Goal: Task Accomplishment & Management: Use online tool/utility

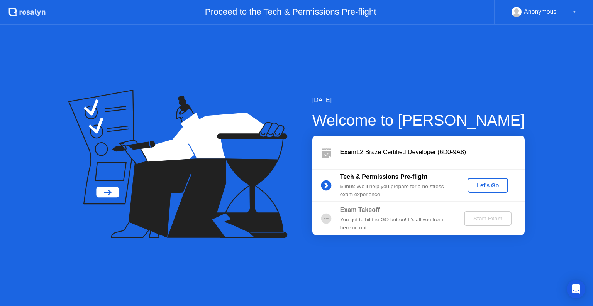
click at [482, 187] on div "Let's Go" at bounding box center [487, 185] width 34 height 6
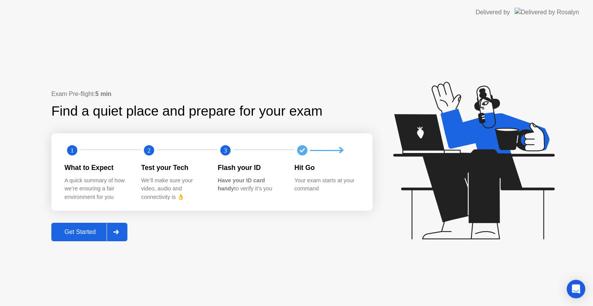
click at [75, 233] on div "Get Started" at bounding box center [80, 232] width 53 height 7
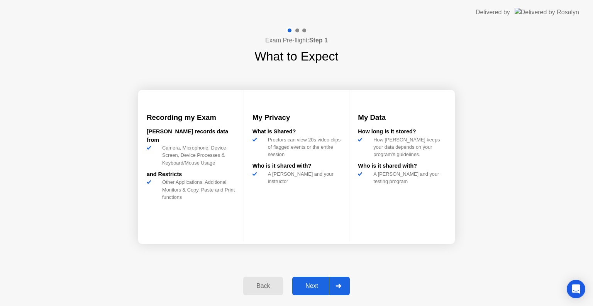
click at [317, 288] on div "Next" at bounding box center [311, 286] width 34 height 7
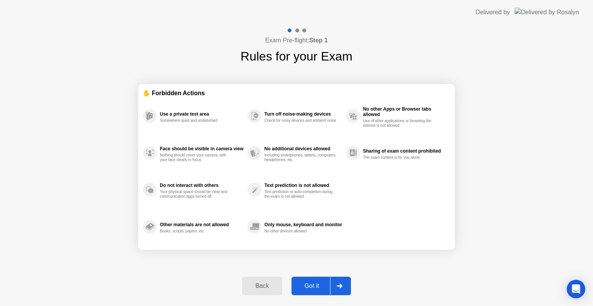
click at [316, 287] on div "Got it" at bounding box center [312, 286] width 36 height 7
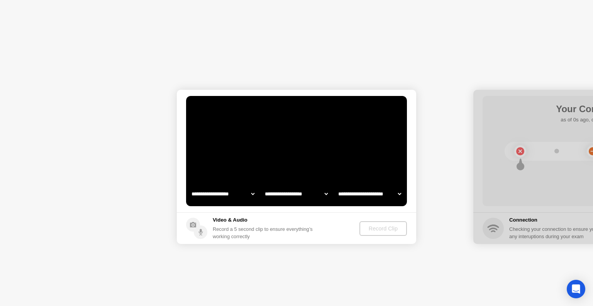
select select "**********"
select select "*******"
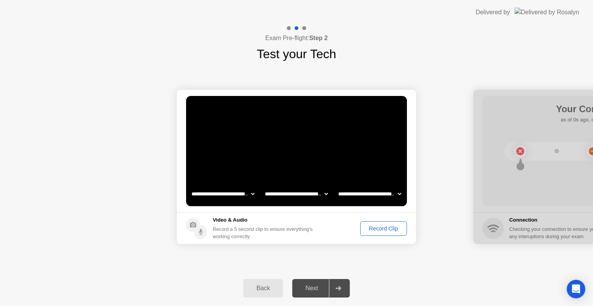
click at [324, 194] on select "**********" at bounding box center [296, 193] width 66 height 15
select select "**********"
click at [263, 186] on select "**********" at bounding box center [296, 193] width 66 height 15
click at [373, 228] on div "Record Clip" at bounding box center [383, 229] width 41 height 6
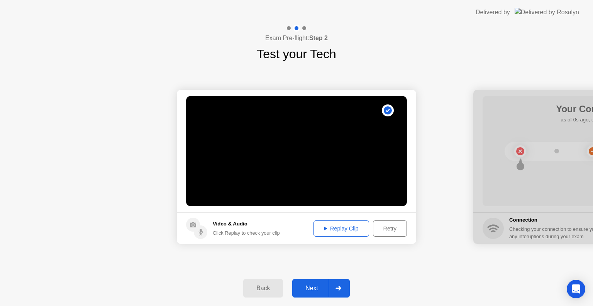
click at [319, 285] on div "Next" at bounding box center [311, 288] width 34 height 7
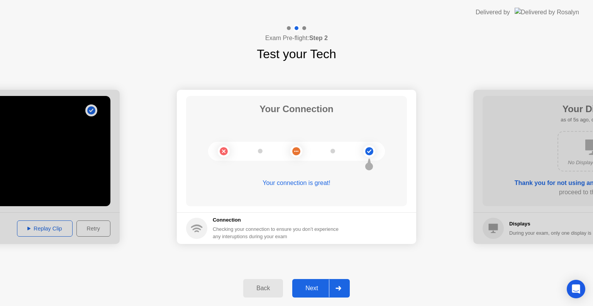
click at [319, 287] on div "Next" at bounding box center [311, 288] width 34 height 7
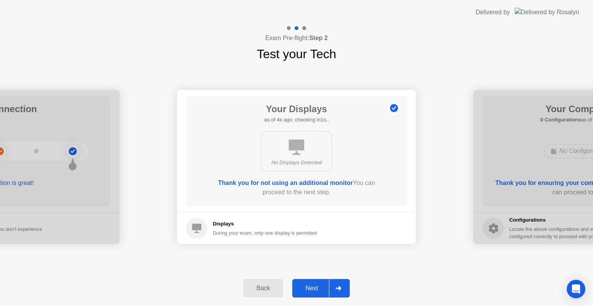
click at [312, 285] on div "Next" at bounding box center [311, 288] width 34 height 7
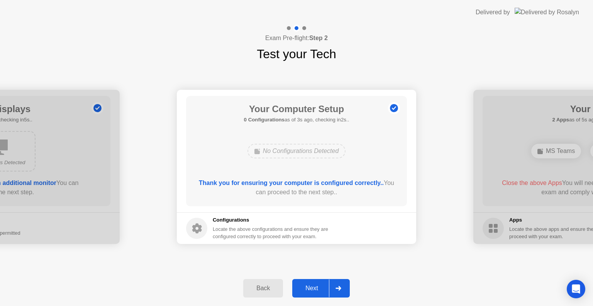
click at [320, 287] on div "Next" at bounding box center [311, 288] width 34 height 7
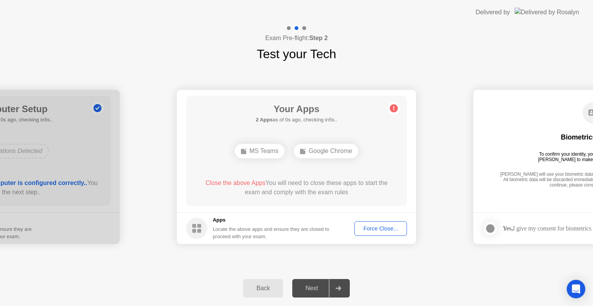
click at [383, 227] on div "Force Close..." at bounding box center [380, 229] width 47 height 6
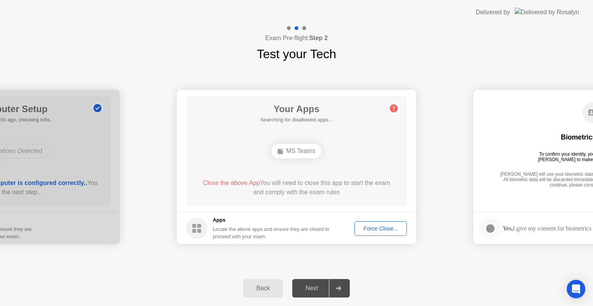
click at [383, 231] on div "Force Close..." at bounding box center [380, 229] width 47 height 6
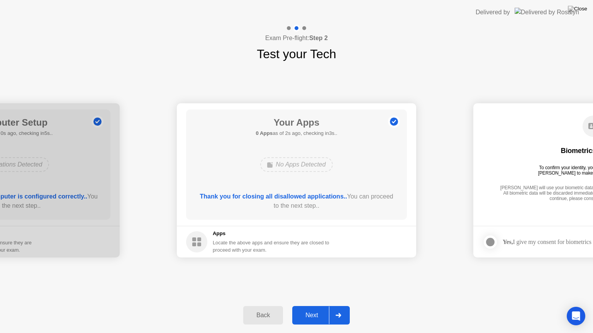
click at [313, 306] on div "Next" at bounding box center [311, 315] width 34 height 7
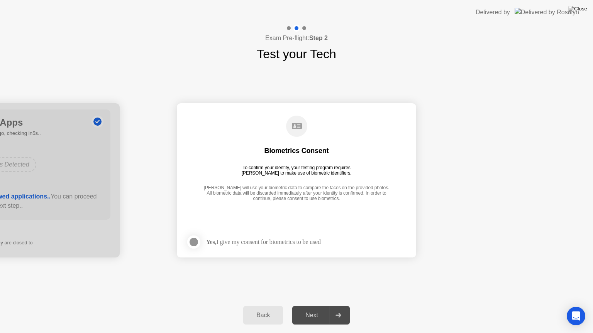
click at [192, 242] on div at bounding box center [193, 242] width 9 height 9
click at [311, 306] on div "Next" at bounding box center [311, 315] width 34 height 7
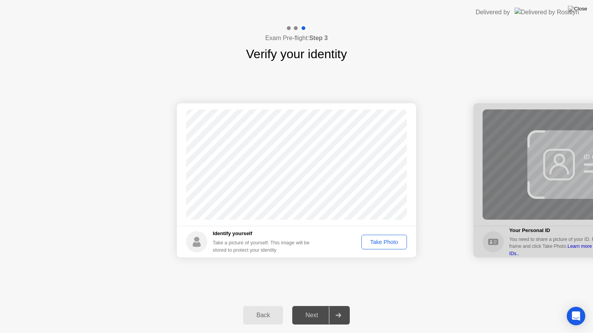
click at [395, 241] on div "Take Photo" at bounding box center [384, 242] width 40 height 6
click at [311, 306] on div "Next" at bounding box center [311, 315] width 34 height 7
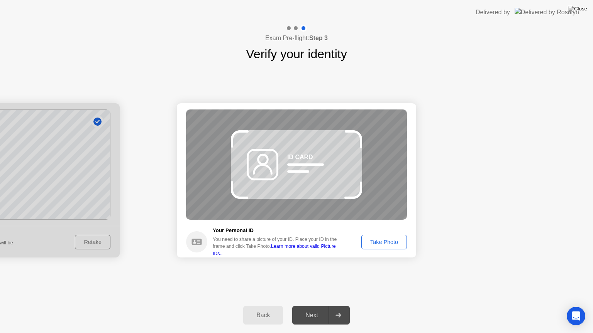
click at [375, 245] on div "Take Photo" at bounding box center [384, 242] width 40 height 6
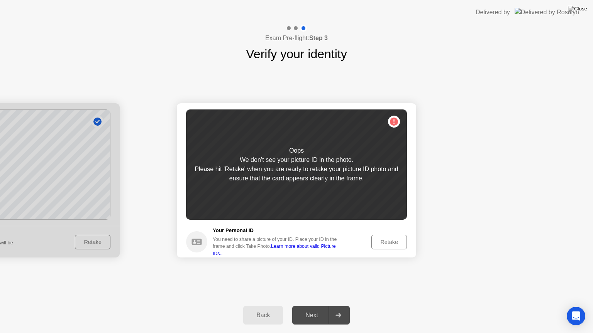
click at [382, 242] on div "Retake" at bounding box center [389, 242] width 30 height 6
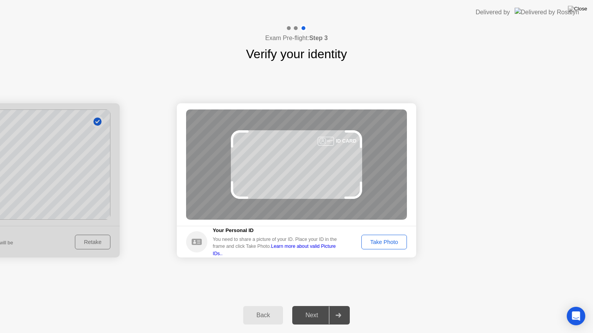
click at [372, 244] on div "Take Photo" at bounding box center [384, 242] width 40 height 6
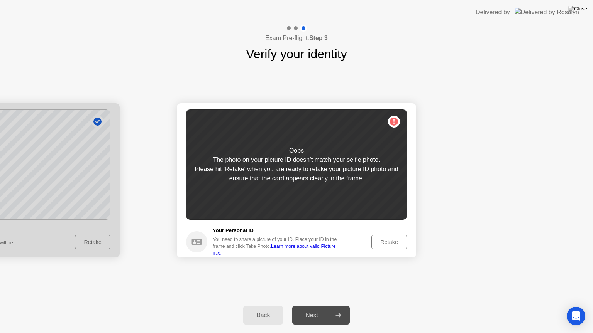
click at [384, 241] on div "Retake" at bounding box center [389, 242] width 30 height 6
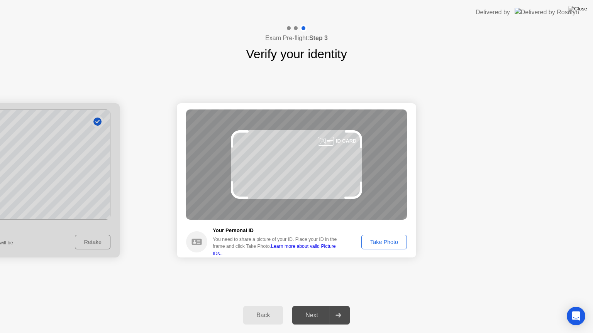
click at [397, 244] on div "Take Photo" at bounding box center [384, 242] width 40 height 6
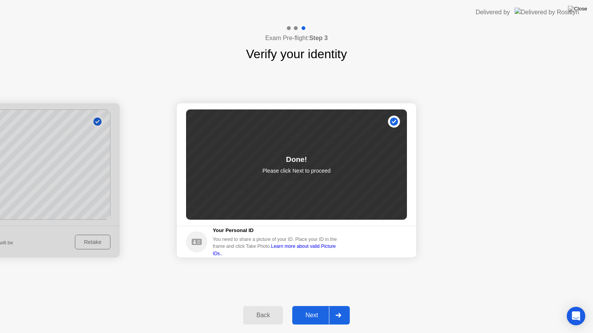
click at [315, 306] on div "Next" at bounding box center [311, 315] width 34 height 7
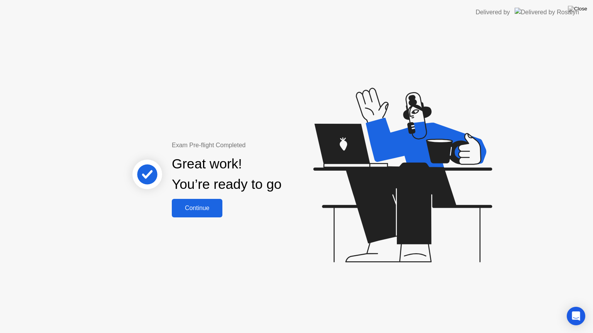
click at [204, 210] on div "Continue" at bounding box center [197, 208] width 46 height 7
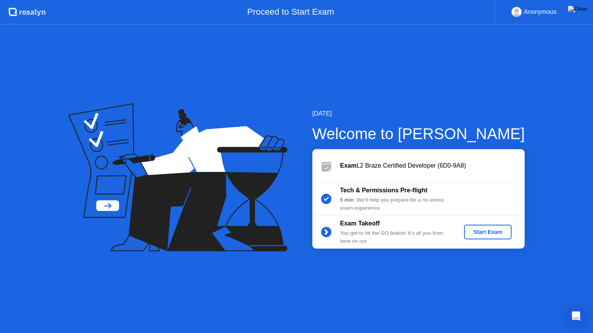
click at [483, 230] on div "Start Exam" at bounding box center [487, 232] width 41 height 6
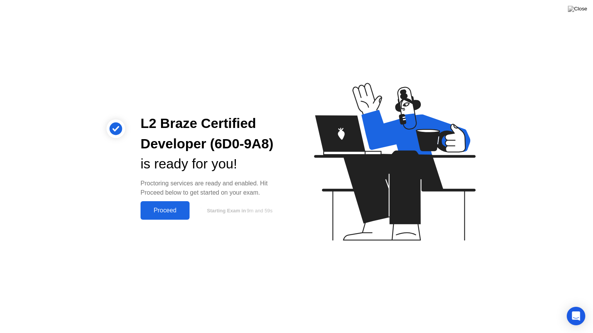
click at [163, 211] on div "Proceed" at bounding box center [165, 210] width 44 height 7
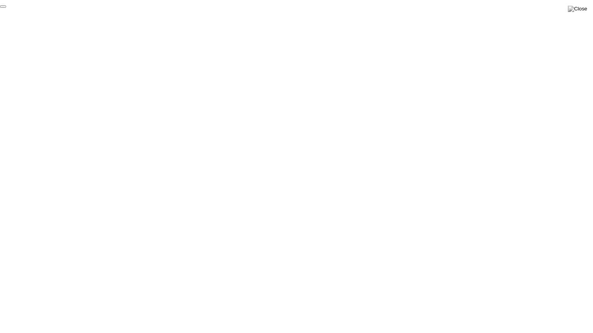
click div "End Proctoring Session"
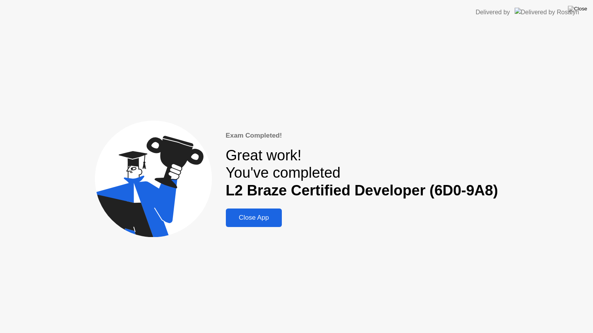
click at [259, 217] on div "Close App" at bounding box center [254, 218] width 52 height 8
